Goal: Task Accomplishment & Management: Use online tool/utility

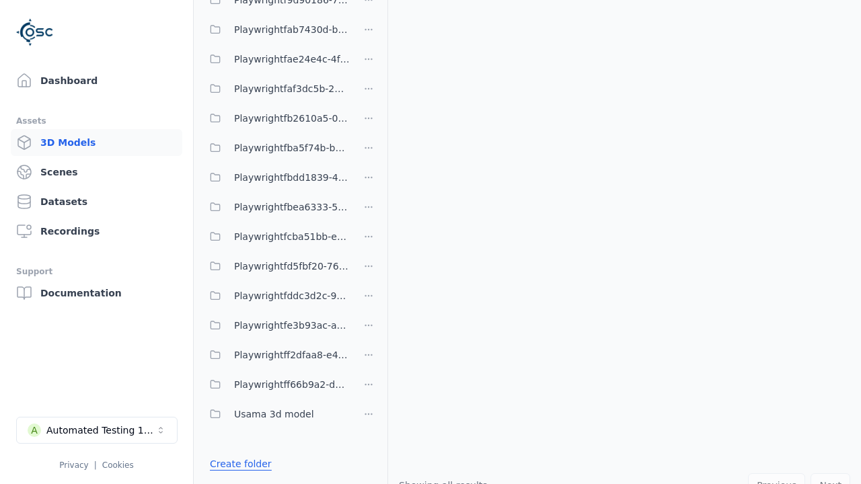
click at [237, 464] on link "Create folder" at bounding box center [241, 463] width 62 height 13
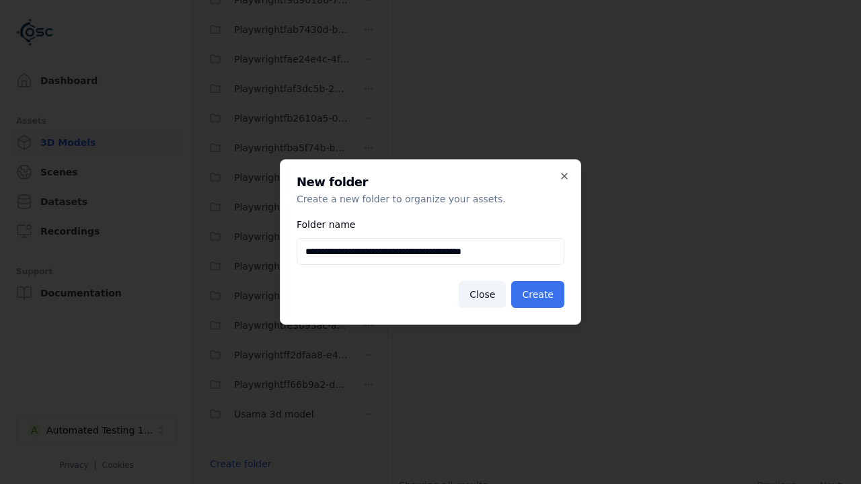
type input "**********"
click at [539, 294] on button "Create" at bounding box center [537, 294] width 53 height 27
